Goal: Information Seeking & Learning: Find contact information

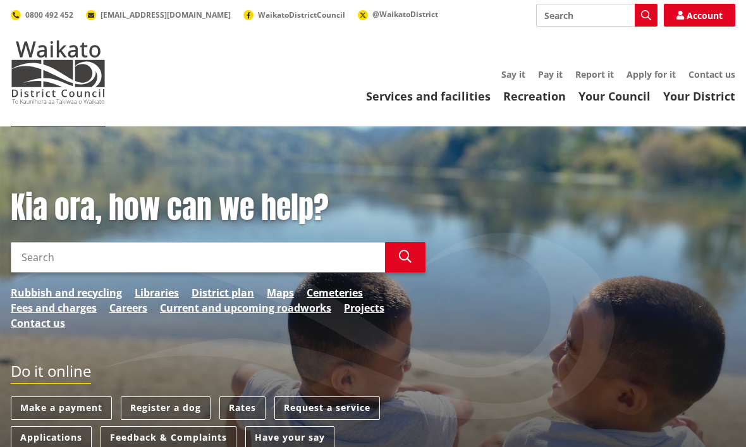
click at [621, 102] on link "Your Council" at bounding box center [615, 96] width 72 height 15
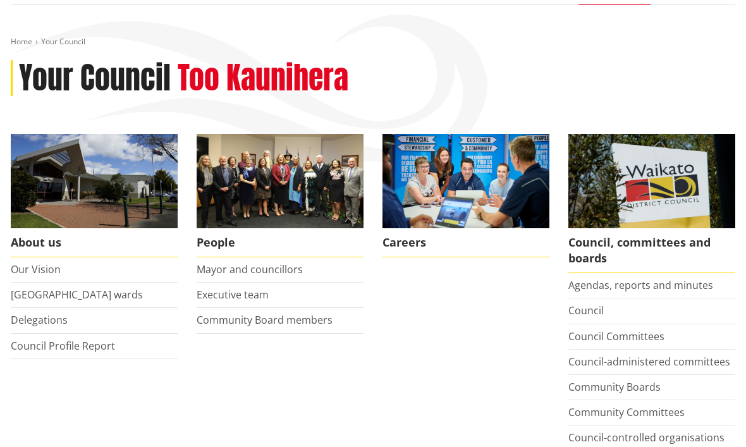
scroll to position [121, 0]
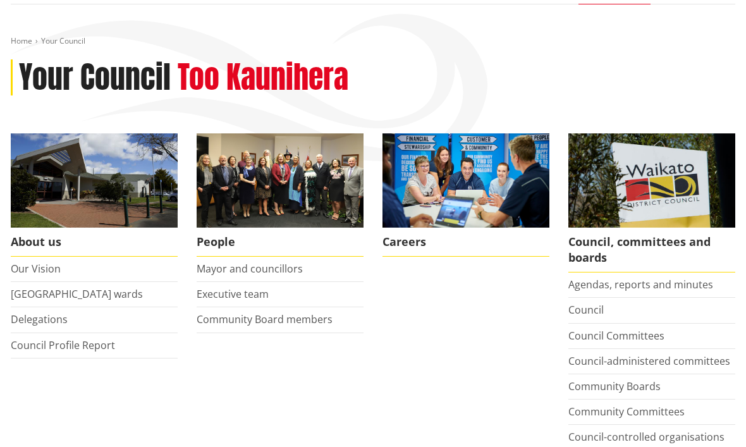
click at [216, 288] on link "Executive team" at bounding box center [233, 295] width 72 height 14
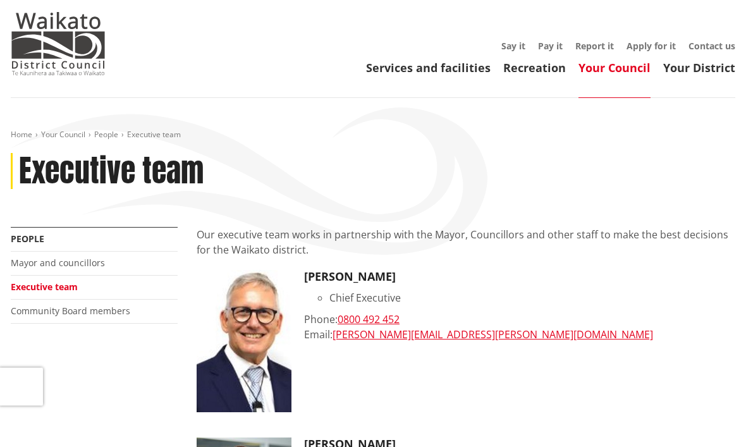
scroll to position [27, 0]
click at [59, 306] on link "Community Board members" at bounding box center [70, 312] width 119 height 12
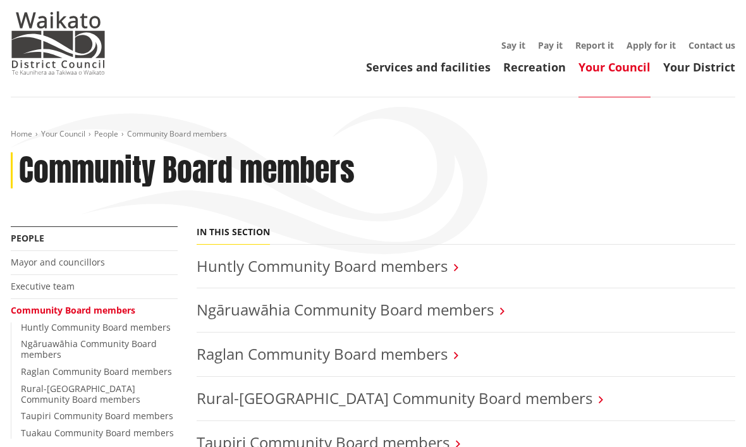
scroll to position [32, 0]
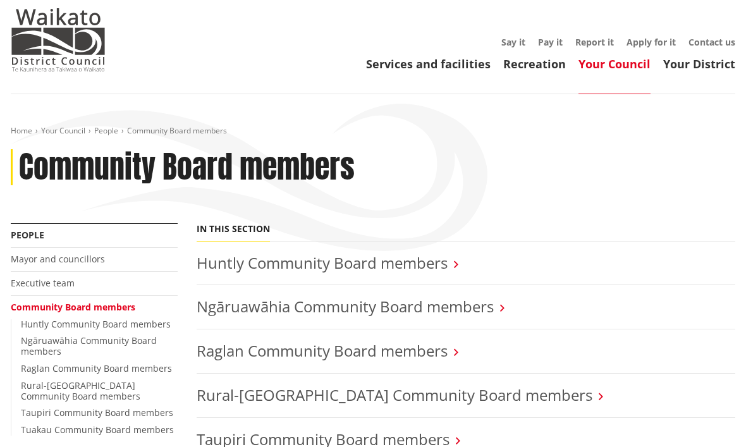
click at [251, 300] on link "Ngāruawāhia Community Board members" at bounding box center [345, 307] width 297 height 21
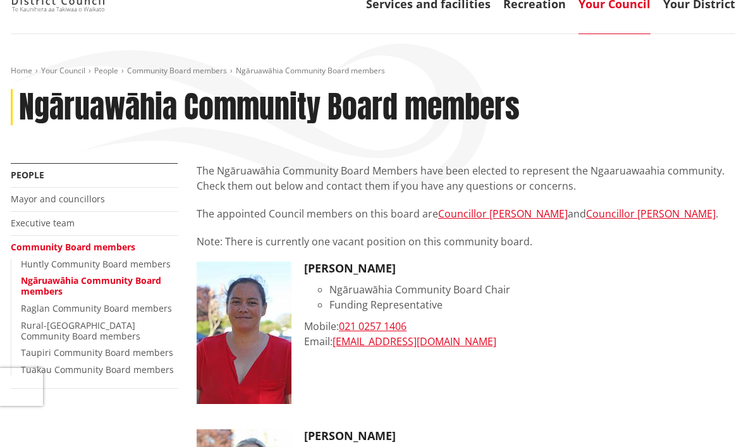
scroll to position [92, 0]
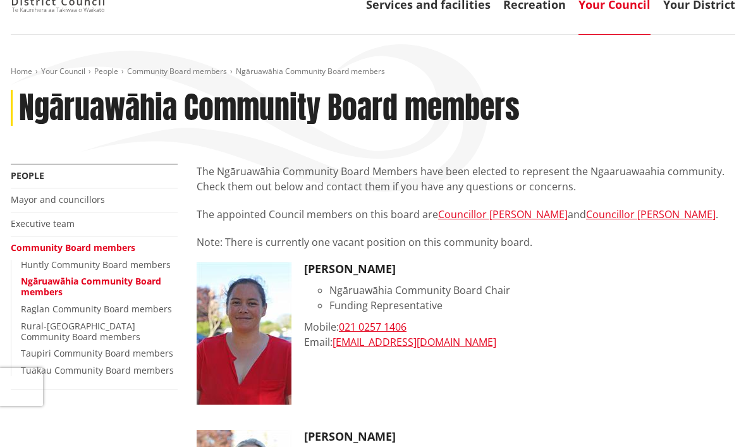
click at [32, 201] on link "Mayor and councillors" at bounding box center [58, 199] width 94 height 12
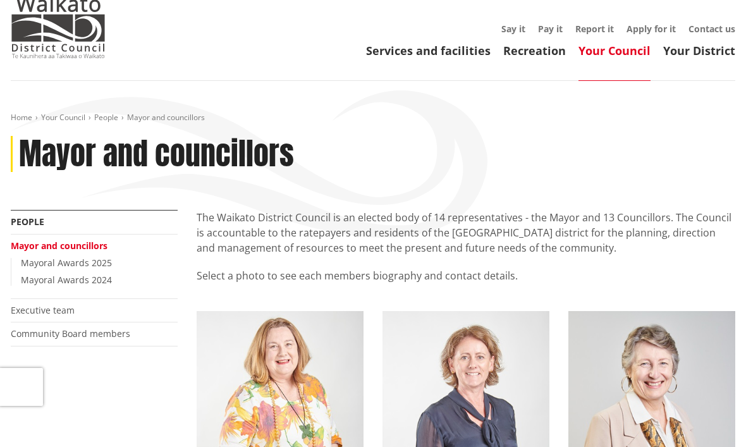
scroll to position [45, 0]
click at [46, 332] on link "Community Board members" at bounding box center [70, 334] width 119 height 12
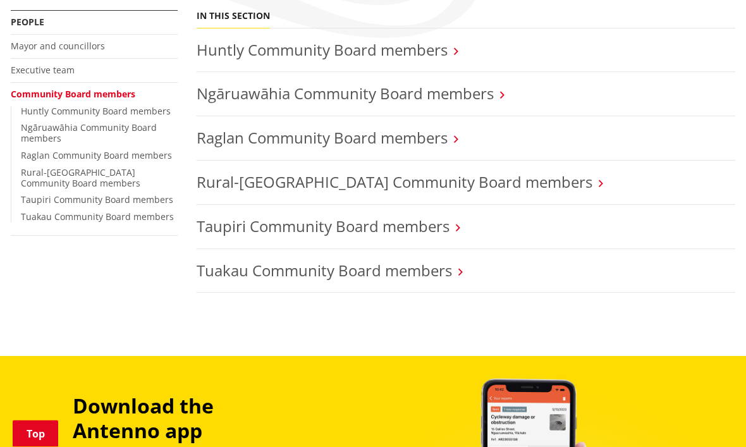
scroll to position [242, 0]
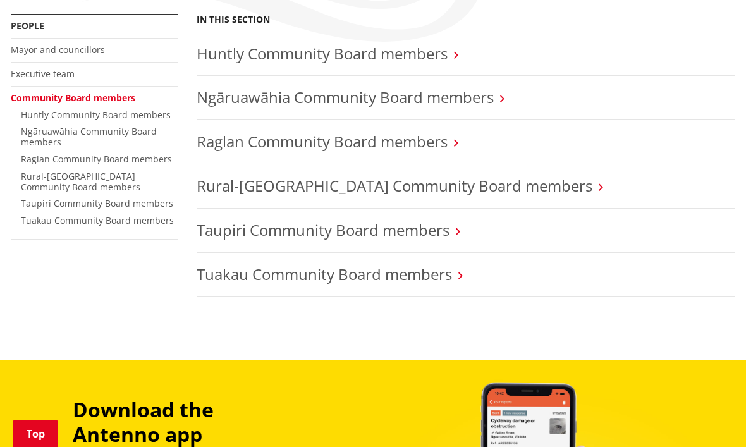
click at [452, 269] on link "Tuakau Community Board members" at bounding box center [324, 274] width 255 height 21
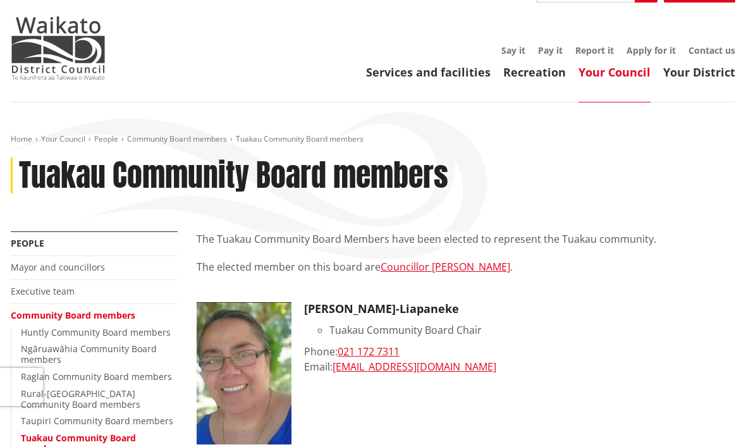
scroll to position [21, 0]
